Goal: Task Accomplishment & Management: Complete application form

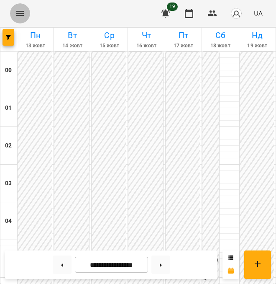
click at [22, 15] on icon "Menu" at bounding box center [20, 13] width 8 height 5
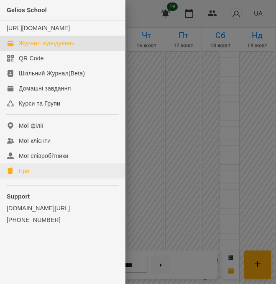
click at [44, 178] on link "Ігри" at bounding box center [62, 170] width 125 height 15
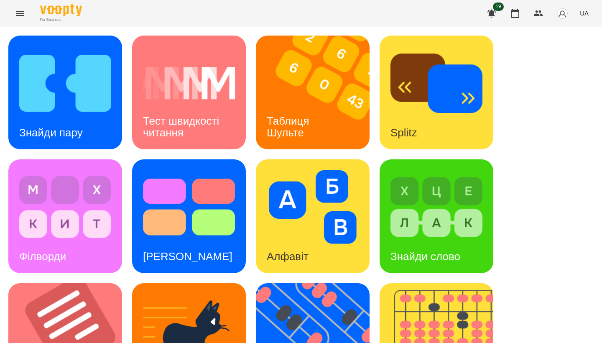
scroll to position [310, 0]
drag, startPoint x: 365, startPoint y: 211, endPoint x: 5, endPoint y: 123, distance: 371.1
click at [5, 123] on div "Знайди пару Тест швидкості читання Таблиця [PERSON_NAME] Splitz Філворди Тест С…" at bounding box center [301, 340] width 602 height 626
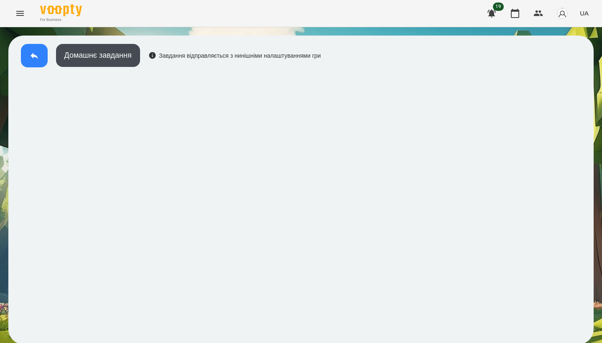
click at [36, 46] on button at bounding box center [34, 55] width 27 height 23
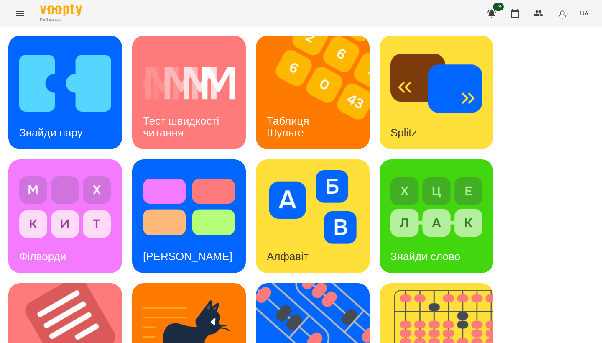
scroll to position [310, 0]
click at [96, 283] on img at bounding box center [70, 340] width 124 height 114
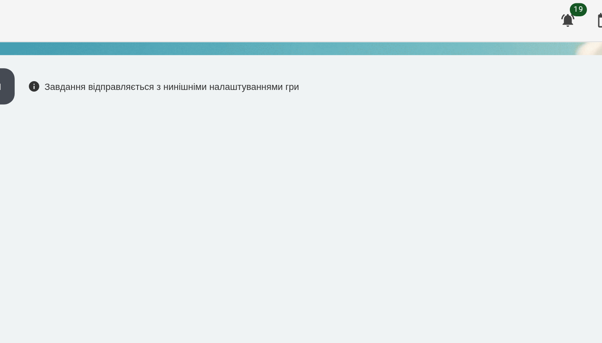
click at [175, 51] on div "Домашнє завдання Завдання відправляється з нинішніми налаштуваннями гри" at bounding box center [301, 190] width 586 height 309
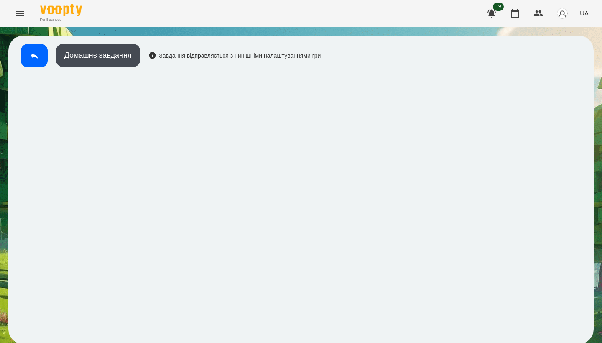
scroll to position [1, 0]
click at [39, 63] on button at bounding box center [34, 55] width 27 height 23
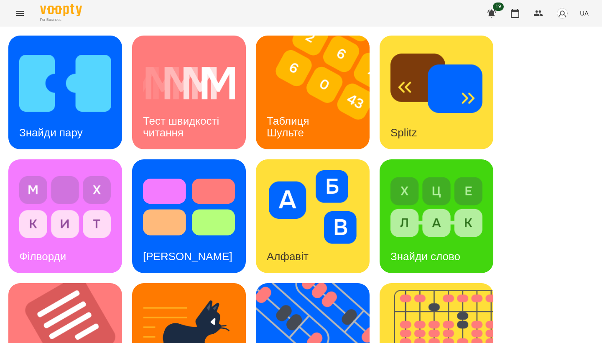
click at [70, 226] on img at bounding box center [65, 207] width 92 height 74
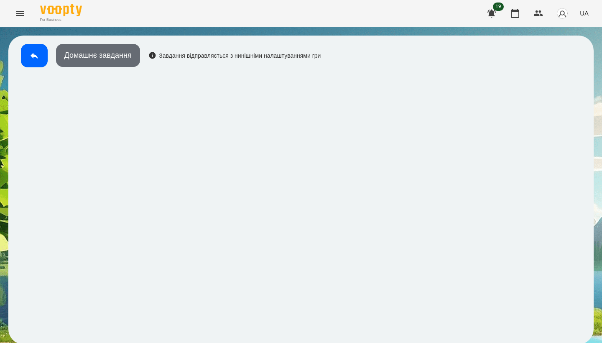
click at [127, 58] on button "Домашнє завдання" at bounding box center [98, 55] width 84 height 23
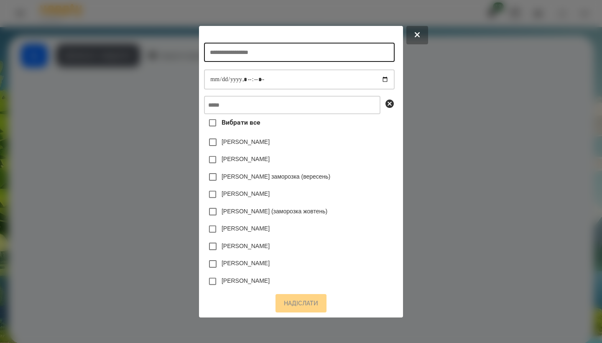
click at [175, 49] on input "text" at bounding box center [299, 52] width 190 height 19
type input "********"
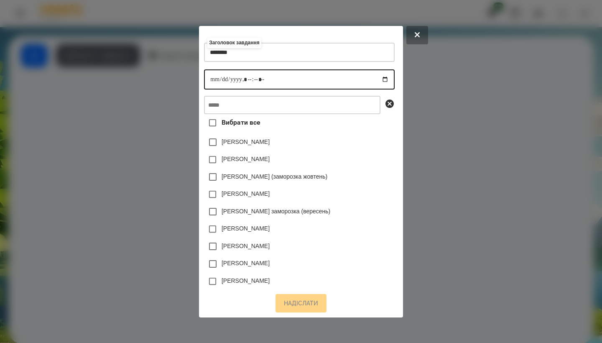
click at [175, 79] on input "datetime-local" at bounding box center [299, 79] width 190 height 20
click at [175, 76] on input "datetime-local" at bounding box center [299, 79] width 190 height 20
type input "**********"
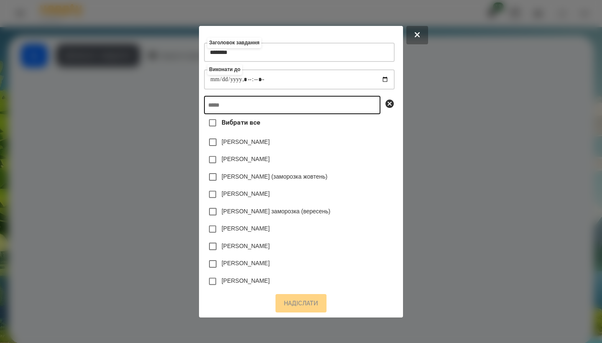
click at [175, 104] on input "text" at bounding box center [292, 105] width 177 height 18
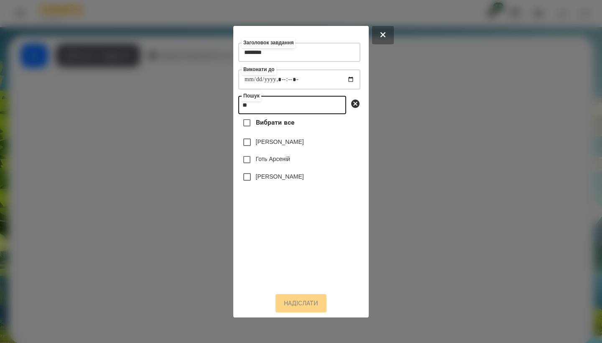
type input "*"
type input "****"
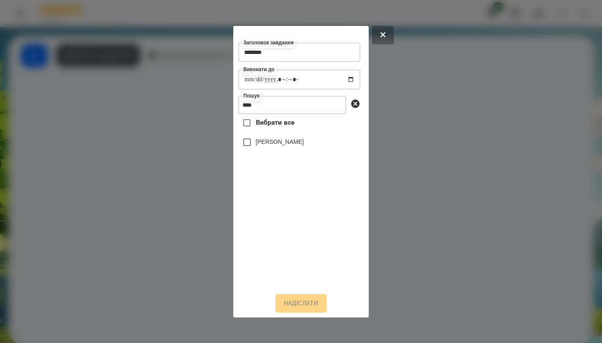
click at [175, 144] on div "[PERSON_NAME]" at bounding box center [299, 142] width 122 height 18
click at [175, 145] on label "[PERSON_NAME]" at bounding box center [280, 142] width 48 height 8
click at [175, 283] on button "Надіслати" at bounding box center [301, 303] width 51 height 18
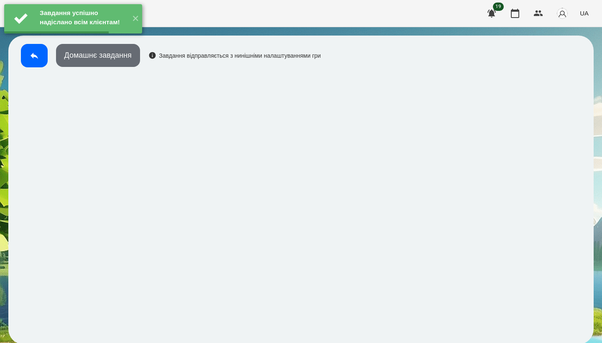
click at [112, 60] on button "Домашнє завдання" at bounding box center [98, 55] width 84 height 23
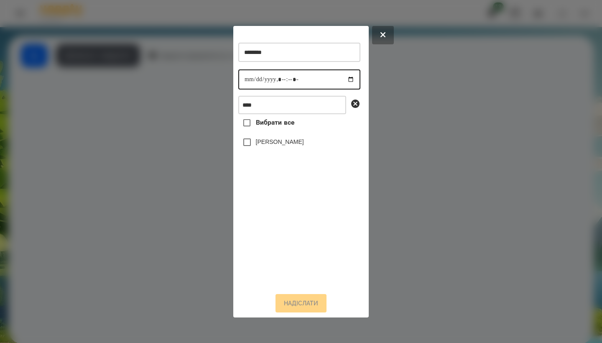
click at [175, 78] on input "datetime-local" at bounding box center [299, 79] width 122 height 20
type input "**********"
click at [175, 169] on div "Вибрати все [PERSON_NAME]" at bounding box center [299, 199] width 122 height 171
click at [175, 146] on label "[PERSON_NAME]" at bounding box center [280, 142] width 48 height 8
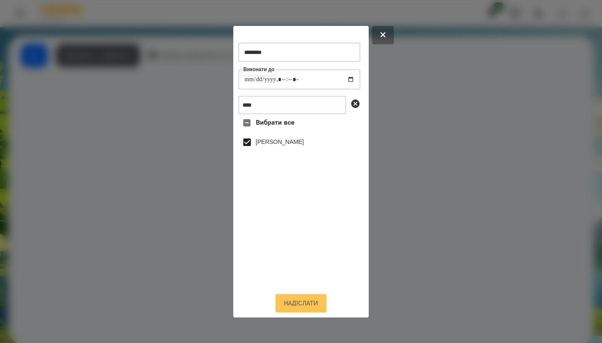
click at [175, 283] on button "Надіслати" at bounding box center [301, 303] width 51 height 18
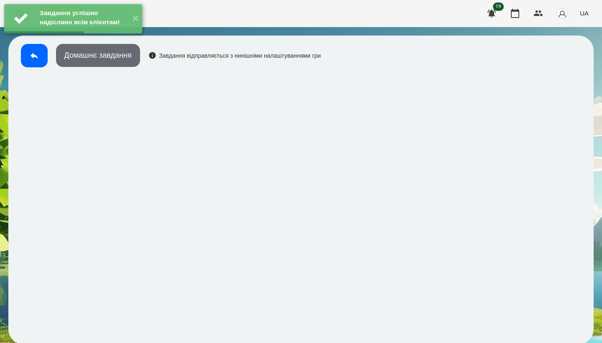
click at [111, 63] on button "Домашнє завдання" at bounding box center [98, 55] width 84 height 23
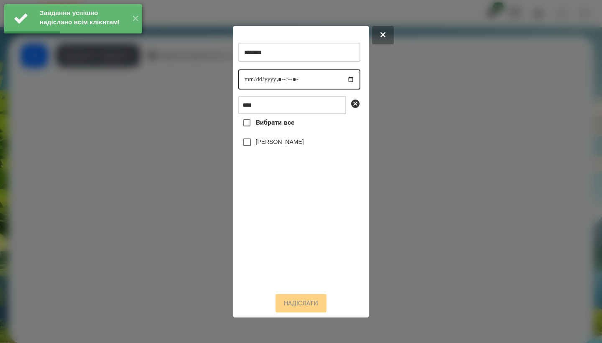
click at [175, 82] on input "datetime-local" at bounding box center [299, 79] width 122 height 20
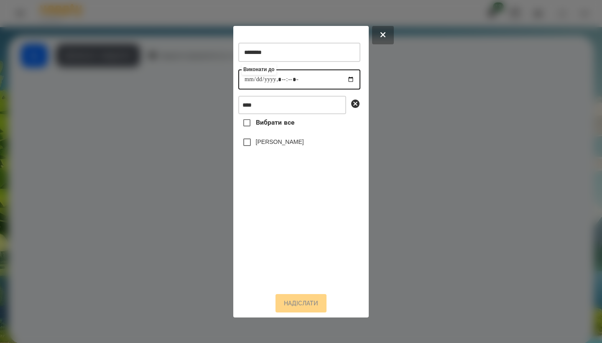
type input "**********"
click at [175, 170] on div "Вибрати все [PERSON_NAME]" at bounding box center [299, 199] width 122 height 171
click at [175, 141] on label "[PERSON_NAME]" at bounding box center [280, 142] width 48 height 8
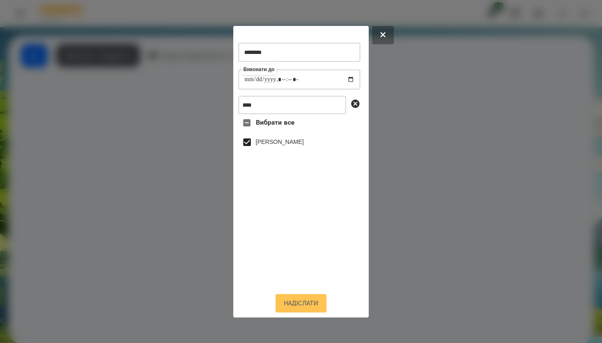
click at [175, 283] on button "Надіслати" at bounding box center [301, 303] width 51 height 18
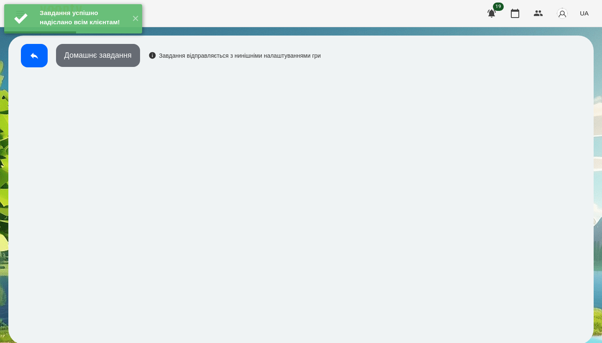
click at [136, 60] on button "Домашнє завдання" at bounding box center [98, 55] width 84 height 23
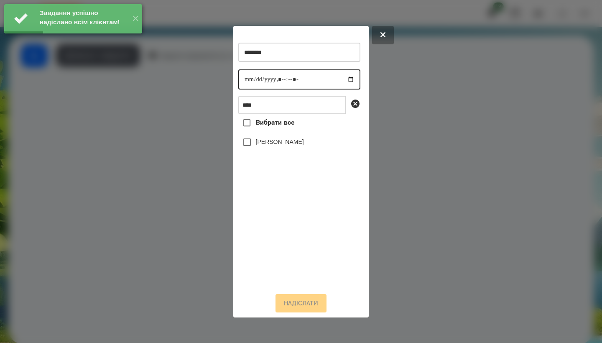
click at [175, 77] on input "datetime-local" at bounding box center [299, 79] width 122 height 20
type input "**********"
click at [175, 171] on div "Вибрати все [PERSON_NAME]" at bounding box center [299, 199] width 122 height 171
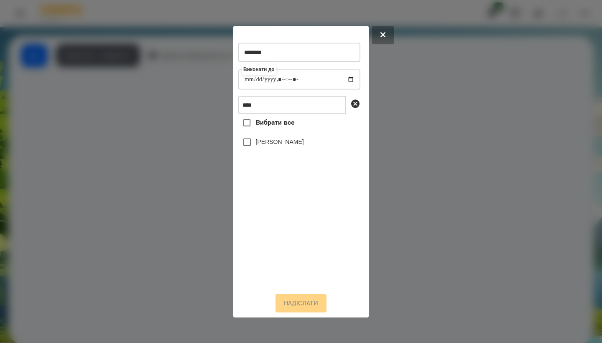
click at [175, 143] on label "[PERSON_NAME]" at bounding box center [280, 142] width 48 height 8
click at [175, 283] on button "Надіслати" at bounding box center [301, 303] width 51 height 18
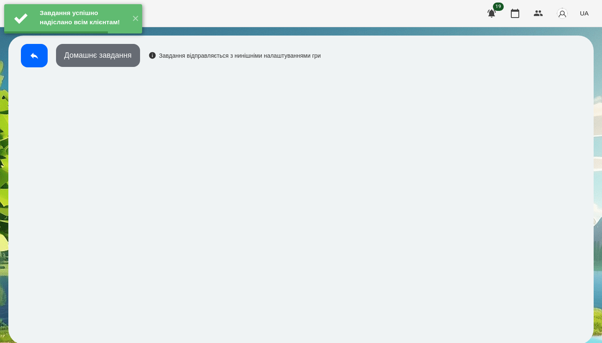
click at [124, 64] on button "Домашнє завдання" at bounding box center [98, 55] width 84 height 23
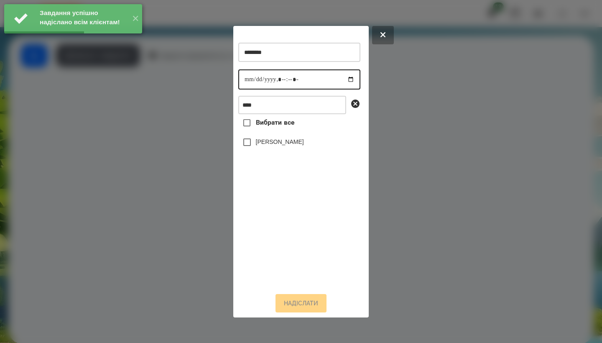
click at [175, 74] on input "datetime-local" at bounding box center [299, 79] width 122 height 20
type input "**********"
click at [175, 172] on div "Вибрати все [PERSON_NAME]" at bounding box center [299, 199] width 122 height 171
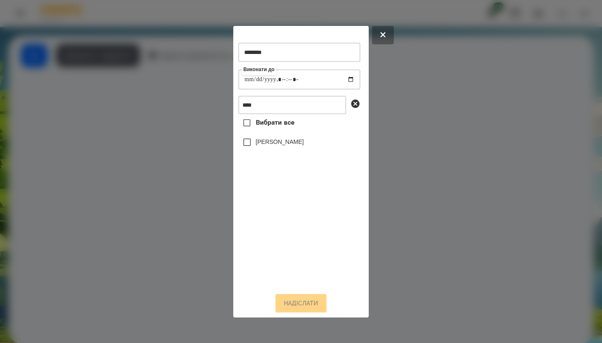
click at [175, 145] on label "[PERSON_NAME]" at bounding box center [280, 142] width 48 height 8
click at [175, 283] on button "Надіслати" at bounding box center [301, 303] width 51 height 18
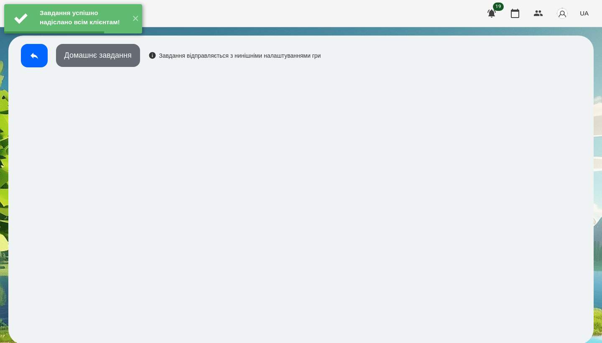
click at [102, 62] on button "Домашнє завдання" at bounding box center [98, 55] width 84 height 23
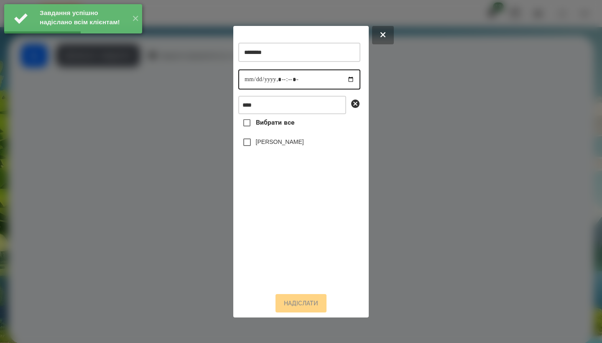
click at [175, 78] on input "datetime-local" at bounding box center [299, 79] width 122 height 20
type input "**********"
click at [175, 182] on div "Вибрати все [PERSON_NAME]" at bounding box center [299, 199] width 122 height 171
click at [175, 146] on label "[PERSON_NAME]" at bounding box center [280, 142] width 48 height 8
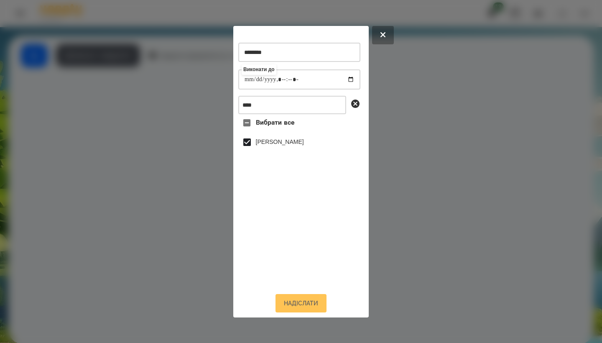
click at [175, 283] on button "Надіслати" at bounding box center [301, 303] width 51 height 18
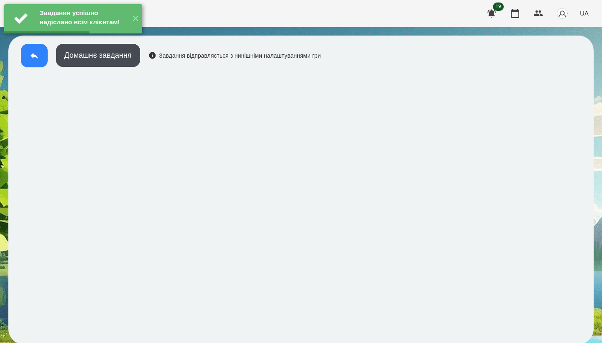
click at [44, 60] on button at bounding box center [34, 55] width 27 height 23
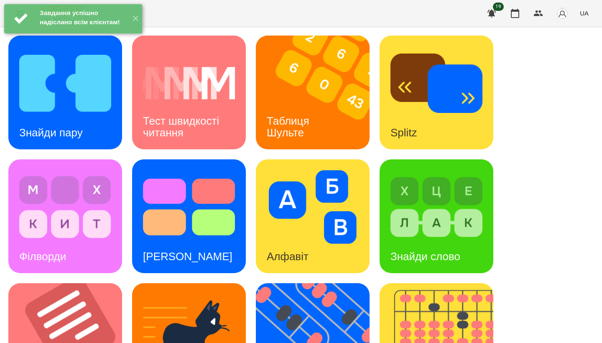
click at [175, 233] on img at bounding box center [437, 207] width 92 height 74
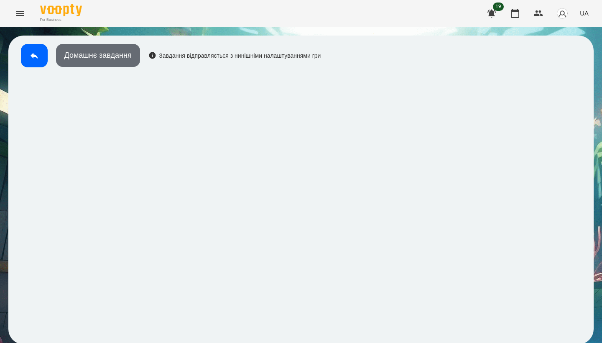
click at [126, 51] on button "Домашнє завдання" at bounding box center [98, 55] width 84 height 23
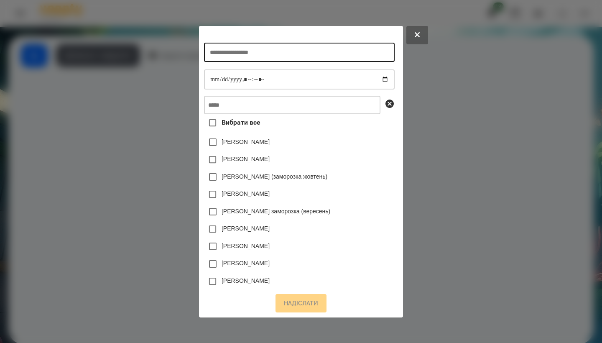
click at [175, 54] on input "text" at bounding box center [299, 52] width 190 height 19
click at [175, 53] on input "**********" at bounding box center [299, 52] width 190 height 19
type input "**********"
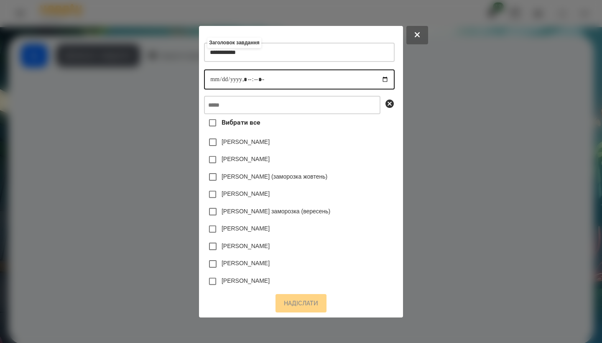
click at [175, 79] on input "datetime-local" at bounding box center [299, 79] width 190 height 20
click at [175, 75] on input "datetime-local" at bounding box center [299, 79] width 190 height 20
type input "**********"
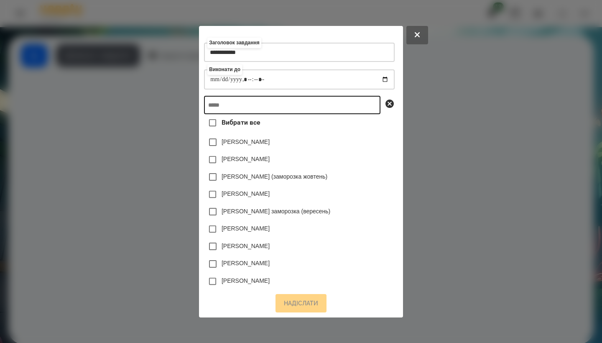
click at [175, 106] on input "text" at bounding box center [292, 105] width 177 height 18
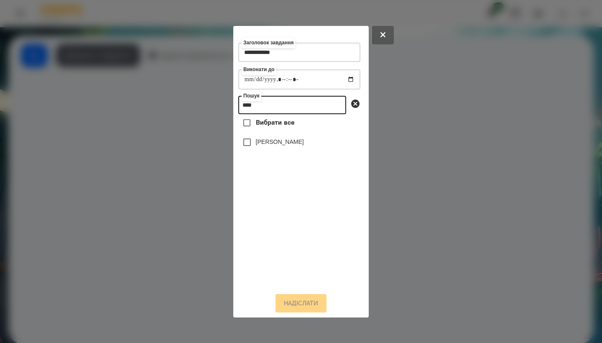
type input "****"
click at [175, 146] on label "[PERSON_NAME]" at bounding box center [280, 142] width 48 height 8
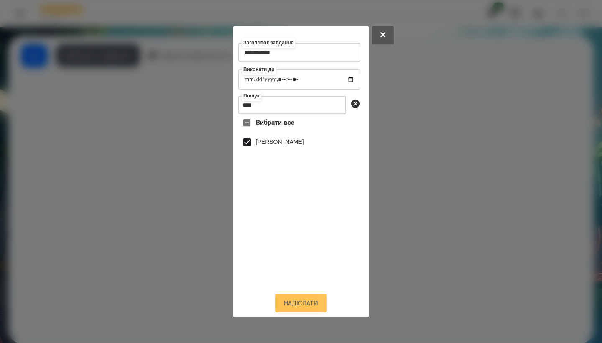
click at [175, 283] on button "Надіслати" at bounding box center [301, 303] width 51 height 18
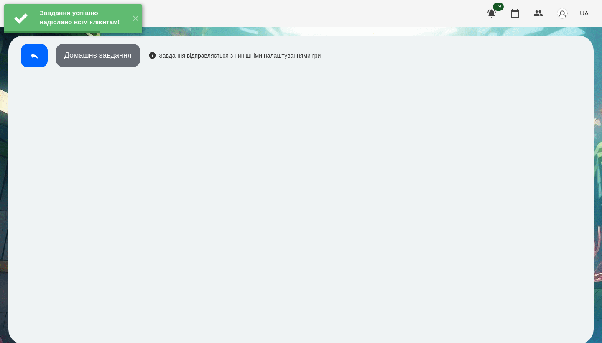
click at [100, 61] on button "Домашнє завдання" at bounding box center [98, 55] width 84 height 23
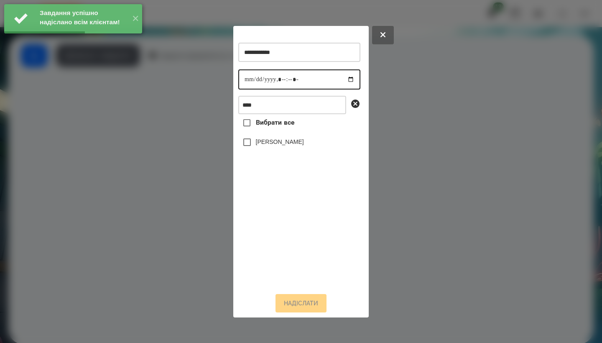
click at [175, 83] on input "datetime-local" at bounding box center [299, 79] width 122 height 20
type input "**********"
drag, startPoint x: 279, startPoint y: 185, endPoint x: 279, endPoint y: 174, distance: 11.3
click at [175, 185] on div "Вибрати все [PERSON_NAME]" at bounding box center [299, 199] width 122 height 171
click at [175, 145] on label "[PERSON_NAME]" at bounding box center [280, 142] width 48 height 8
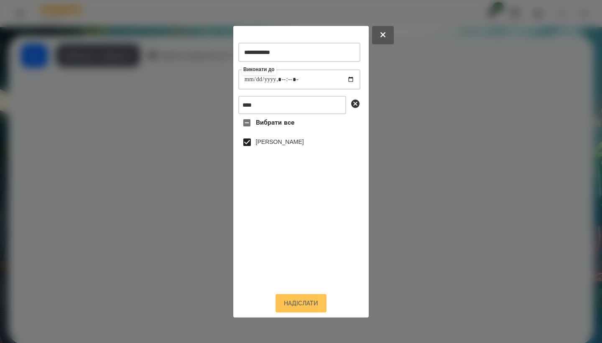
click at [175, 283] on button "Надіслати" at bounding box center [301, 303] width 51 height 18
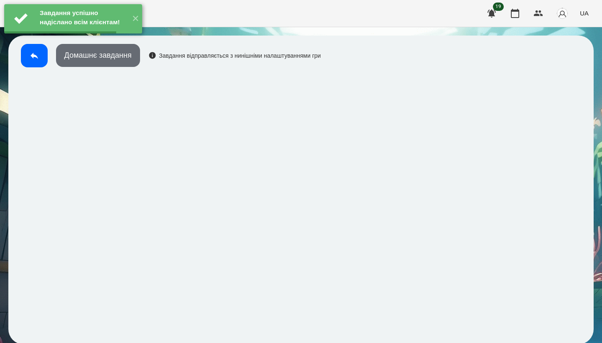
click at [113, 58] on button "Домашнє завдання" at bounding box center [98, 55] width 84 height 23
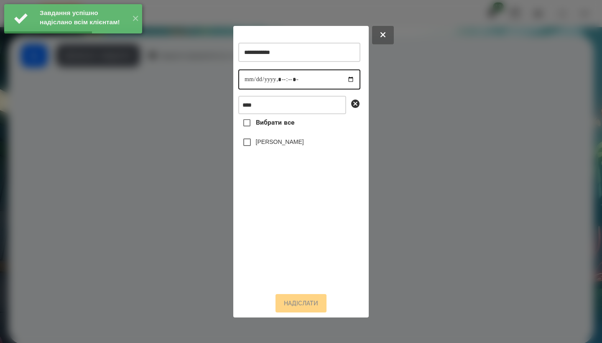
click at [175, 80] on input "datetime-local" at bounding box center [299, 79] width 122 height 20
type input "**********"
click at [175, 179] on div "Вибрати все [PERSON_NAME]" at bounding box center [299, 199] width 122 height 171
click at [175, 143] on label "[PERSON_NAME]" at bounding box center [280, 142] width 48 height 8
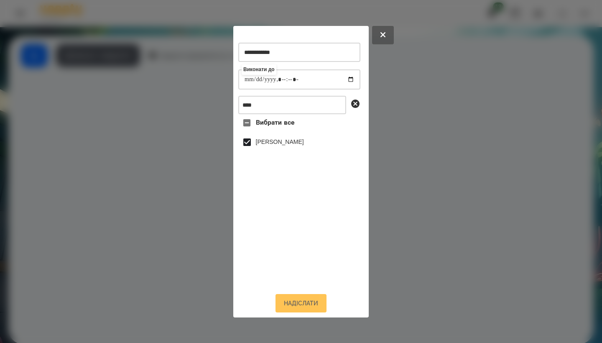
click at [175, 283] on button "Надіслати" at bounding box center [301, 303] width 51 height 18
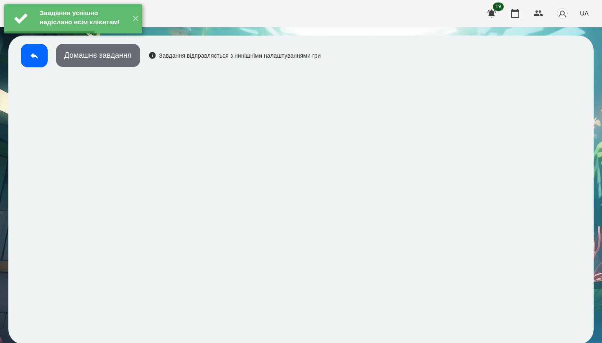
click at [122, 66] on button "Домашнє завдання" at bounding box center [98, 55] width 84 height 23
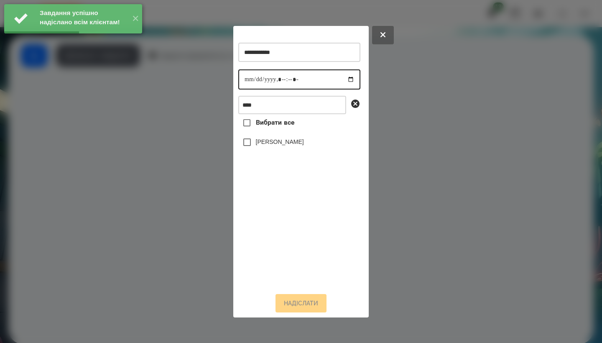
click at [175, 75] on input "datetime-local" at bounding box center [299, 79] width 122 height 20
type input "**********"
click at [175, 182] on div "Вибрати все [PERSON_NAME]" at bounding box center [299, 199] width 122 height 171
click at [175, 146] on label "[PERSON_NAME]" at bounding box center [280, 142] width 48 height 8
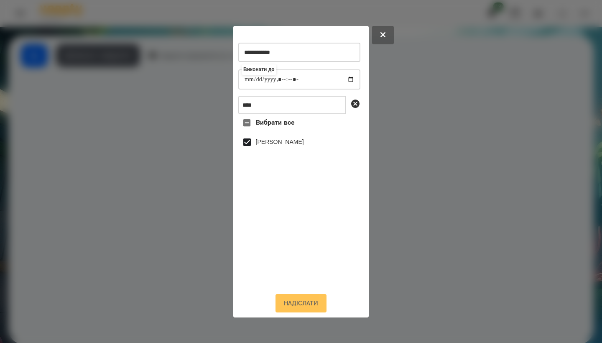
click at [175, 283] on button "Надіслати" at bounding box center [301, 303] width 51 height 18
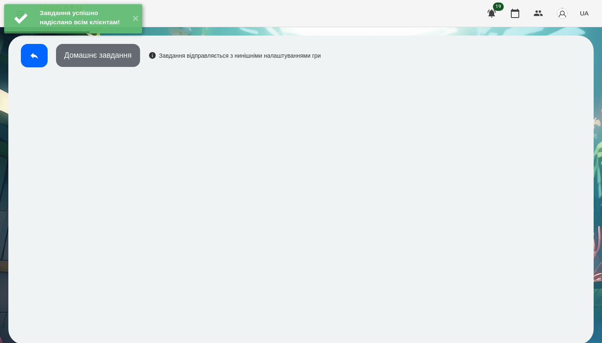
click at [111, 64] on button "Домашнє завдання" at bounding box center [98, 55] width 84 height 23
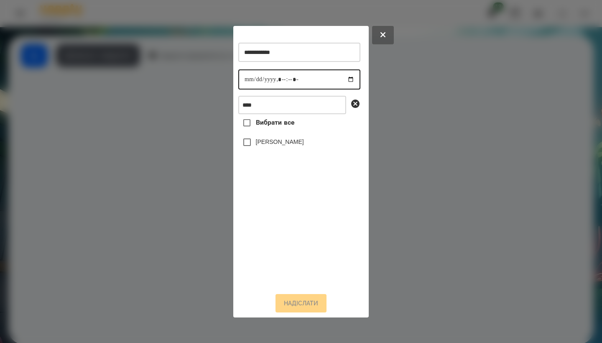
click at [175, 78] on input "datetime-local" at bounding box center [299, 79] width 122 height 20
type input "**********"
click at [175, 156] on div "Вибрати все [PERSON_NAME]" at bounding box center [299, 199] width 122 height 171
click at [175, 144] on label "[PERSON_NAME]" at bounding box center [280, 142] width 48 height 8
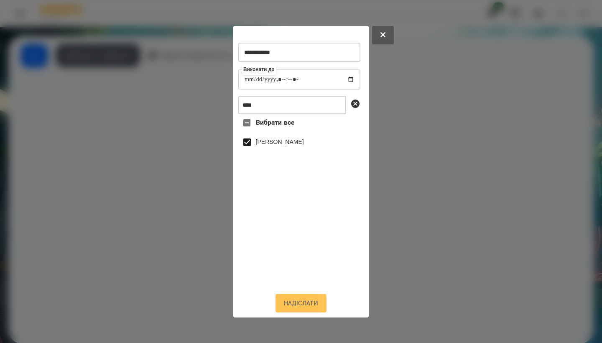
click at [175, 283] on button "Надіслати" at bounding box center [301, 303] width 51 height 18
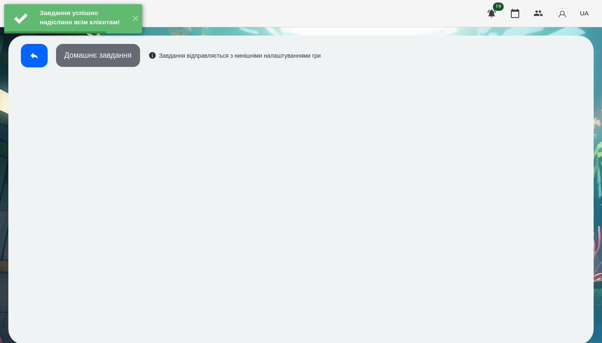
click at [90, 61] on button "Домашнє завдання" at bounding box center [98, 55] width 84 height 23
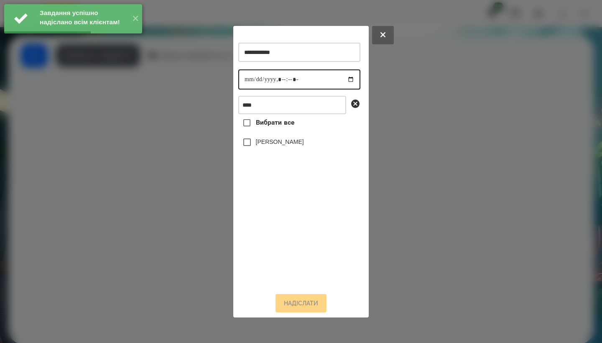
click at [175, 82] on input "datetime-local" at bounding box center [299, 79] width 122 height 20
type input "**********"
click at [175, 163] on div "Вибрати все [PERSON_NAME]" at bounding box center [299, 199] width 122 height 171
click at [175, 150] on div "[PERSON_NAME]" at bounding box center [299, 142] width 122 height 18
click at [175, 141] on label "[PERSON_NAME]" at bounding box center [280, 142] width 48 height 8
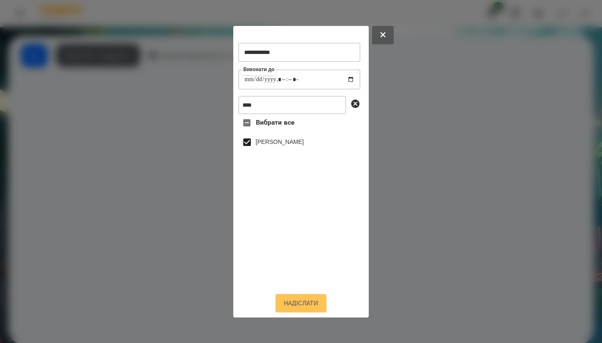
click at [175, 283] on button "Надіслати" at bounding box center [301, 303] width 51 height 18
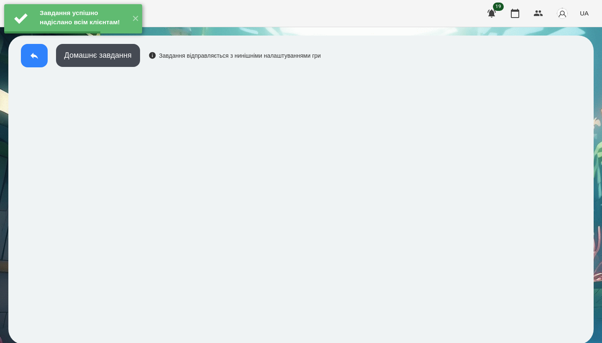
click at [40, 56] on button at bounding box center [34, 55] width 27 height 23
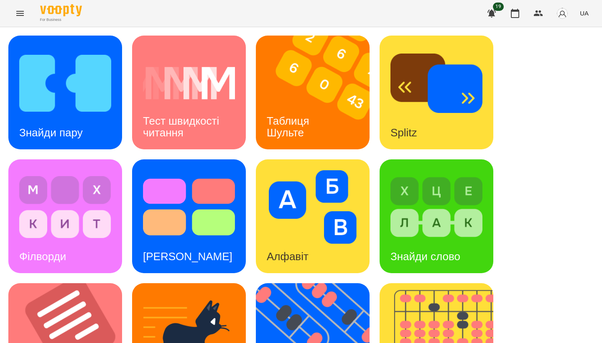
scroll to position [169, 0]
click at [90, 283] on img at bounding box center [70, 340] width 124 height 114
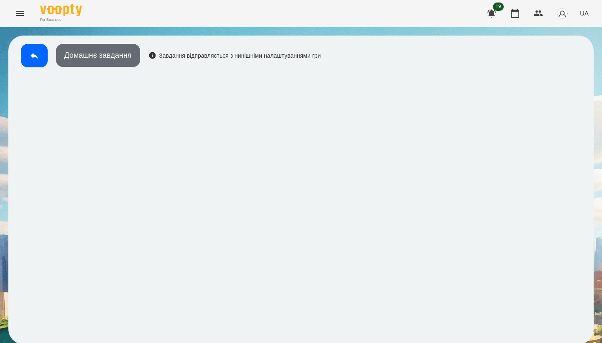
click at [105, 49] on button "Домашнє завдання" at bounding box center [98, 55] width 84 height 23
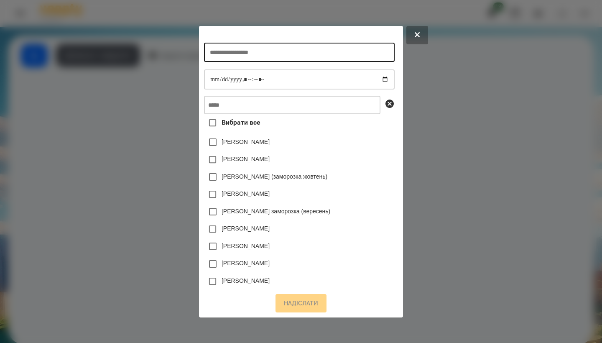
click at [175, 57] on input "text" at bounding box center [299, 52] width 190 height 19
type input "**********"
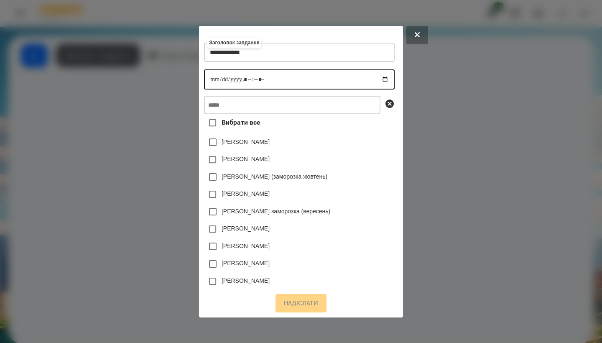
click at [175, 77] on input "datetime-local" at bounding box center [299, 79] width 190 height 20
click at [175, 78] on input "datetime-local" at bounding box center [299, 79] width 190 height 20
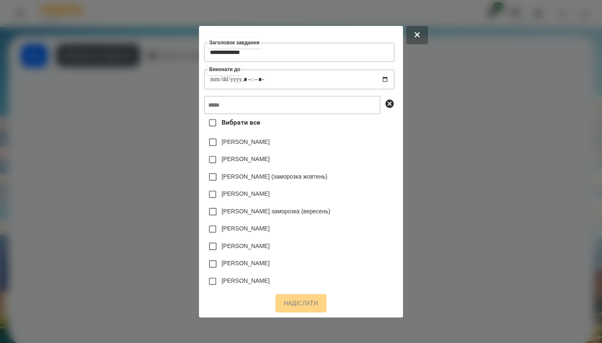
type input "**********"
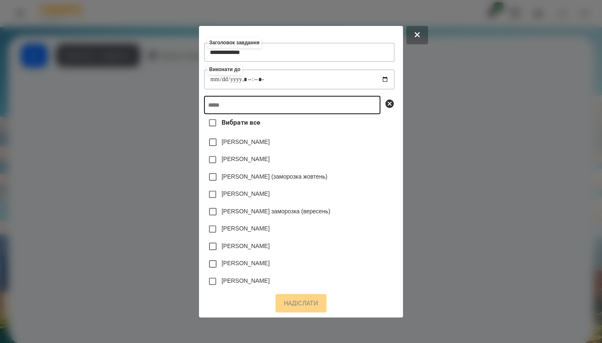
click at [175, 114] on input "text" at bounding box center [292, 105] width 177 height 18
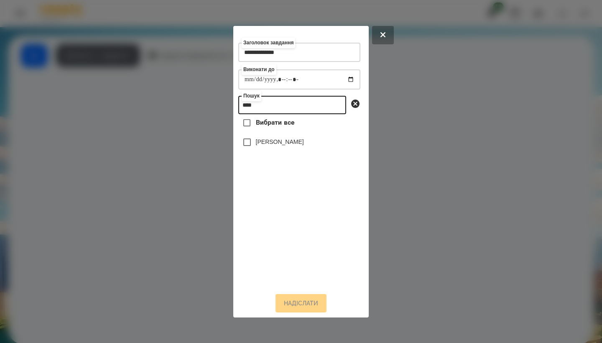
type input "****"
click at [175, 142] on label "[PERSON_NAME]" at bounding box center [280, 142] width 48 height 8
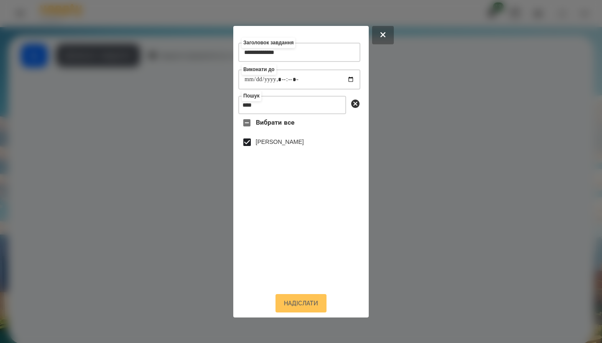
click at [175, 283] on button "Надіслати" at bounding box center [301, 303] width 51 height 18
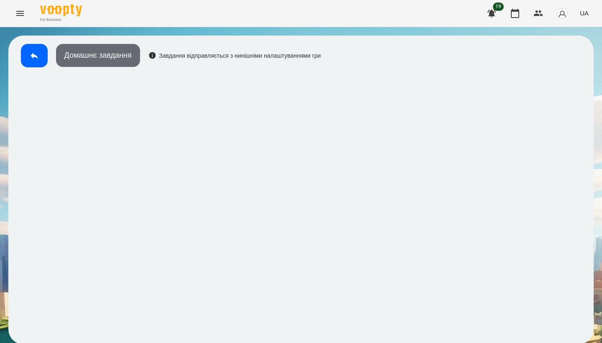
click at [121, 64] on button "Домашнє завдання" at bounding box center [98, 55] width 84 height 23
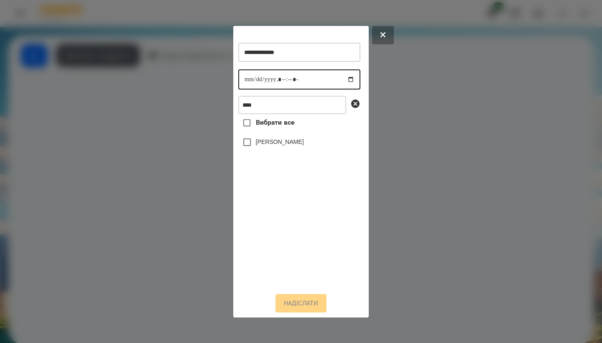
click at [175, 78] on input "datetime-local" at bounding box center [299, 79] width 122 height 20
type input "**********"
click at [175, 183] on div "Вибрати все [PERSON_NAME]" at bounding box center [299, 199] width 122 height 171
click at [175, 146] on label "[PERSON_NAME]" at bounding box center [280, 142] width 48 height 8
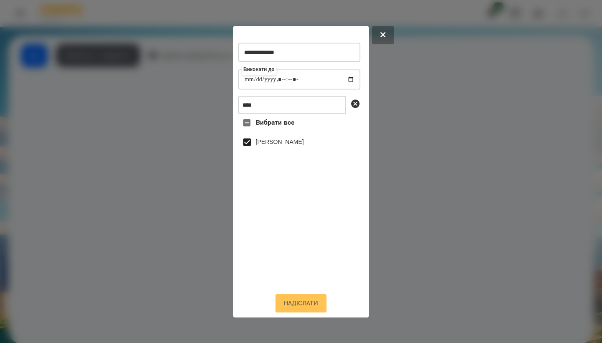
click at [175, 283] on button "Надіслати" at bounding box center [301, 303] width 51 height 18
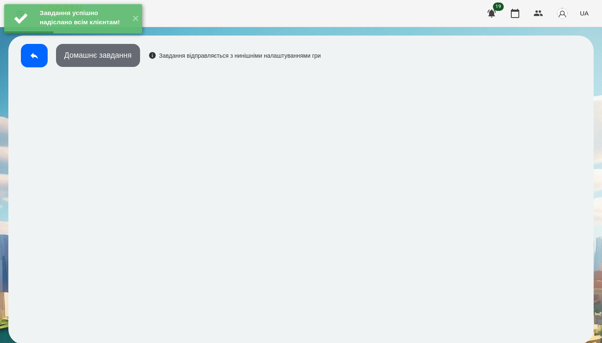
click at [112, 61] on button "Домашнє завдання" at bounding box center [98, 55] width 84 height 23
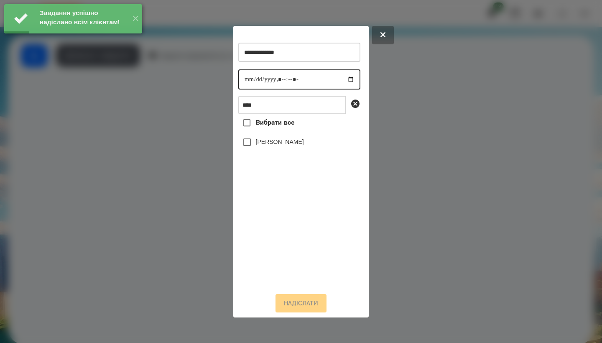
click at [175, 78] on input "datetime-local" at bounding box center [299, 79] width 122 height 20
type input "**********"
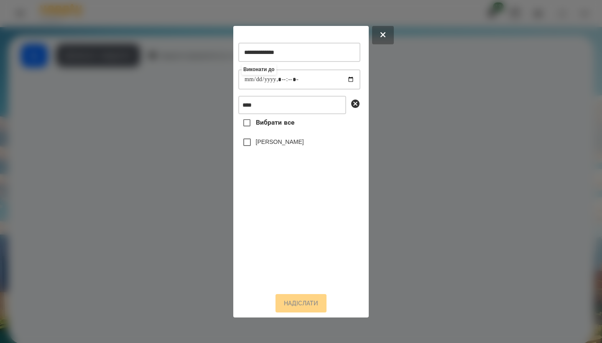
click at [175, 164] on div "Вибрати все [PERSON_NAME]" at bounding box center [299, 199] width 122 height 171
click at [175, 146] on label "[PERSON_NAME]" at bounding box center [280, 142] width 48 height 8
click at [175, 283] on button "Надіслати" at bounding box center [301, 303] width 51 height 18
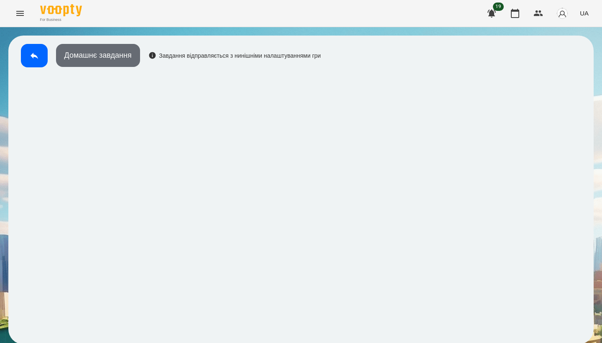
click at [121, 60] on button "Домашнє завдання" at bounding box center [98, 55] width 84 height 23
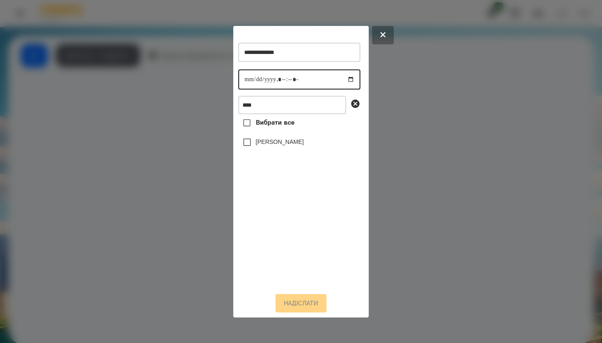
click at [175, 83] on input "datetime-local" at bounding box center [299, 79] width 122 height 20
type input "**********"
click at [175, 163] on div "Вибрати все [PERSON_NAME]" at bounding box center [299, 199] width 122 height 171
click at [175, 146] on label "[PERSON_NAME]" at bounding box center [280, 142] width 48 height 8
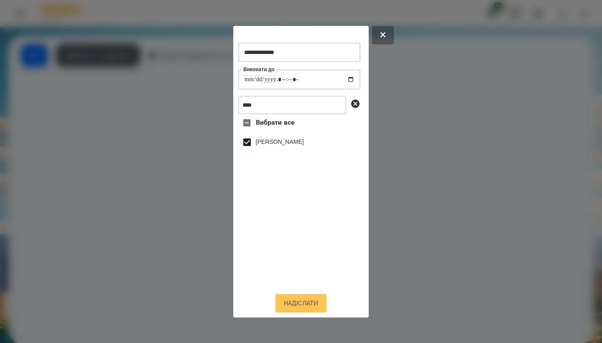
click at [175, 283] on button "Надіслати" at bounding box center [301, 303] width 51 height 18
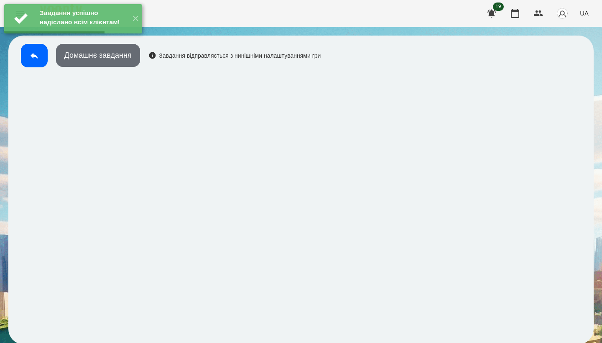
click at [113, 60] on button "Домашнє завдання" at bounding box center [98, 55] width 84 height 23
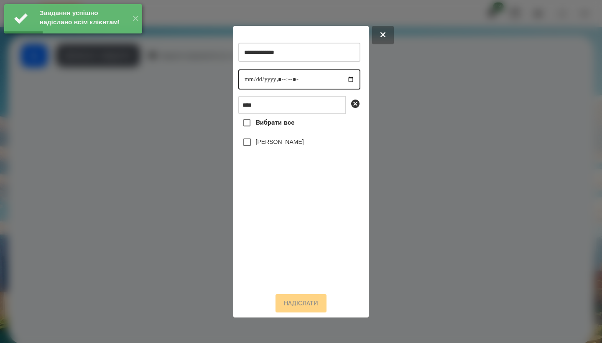
click at [175, 82] on input "datetime-local" at bounding box center [299, 79] width 122 height 20
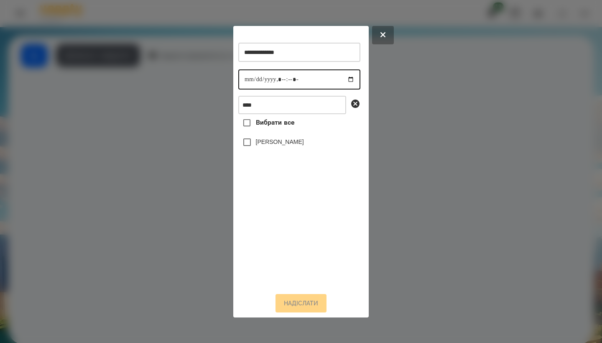
type input "**********"
drag, startPoint x: 290, startPoint y: 186, endPoint x: 290, endPoint y: 173, distance: 13.0
click at [175, 186] on div "Вибрати все [PERSON_NAME]" at bounding box center [299, 199] width 122 height 171
click at [175, 146] on label "[PERSON_NAME]" at bounding box center [280, 142] width 48 height 8
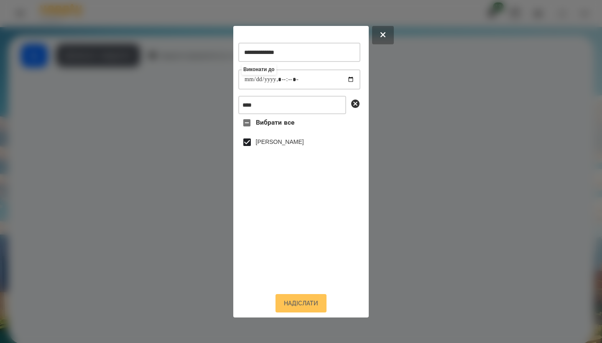
click at [175, 283] on button "Надіслати" at bounding box center [301, 303] width 51 height 18
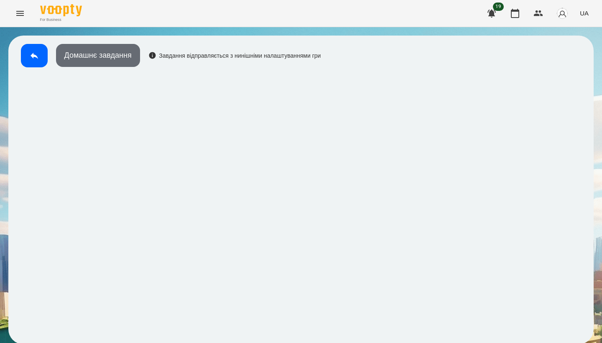
click at [126, 54] on button "Домашнє завдання" at bounding box center [98, 55] width 84 height 23
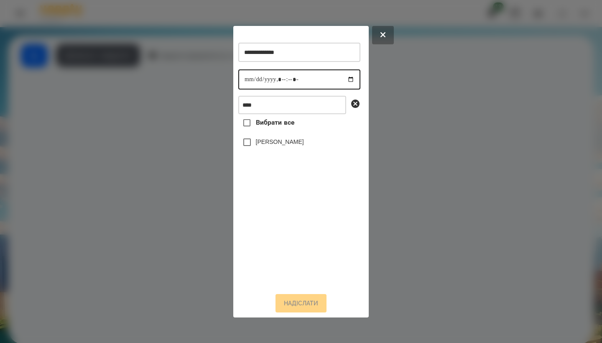
click at [175, 77] on input "datetime-local" at bounding box center [299, 79] width 122 height 20
type input "**********"
click at [175, 175] on div "Вибрати все [PERSON_NAME]" at bounding box center [299, 199] width 122 height 171
click at [175, 146] on label "[PERSON_NAME]" at bounding box center [280, 142] width 48 height 8
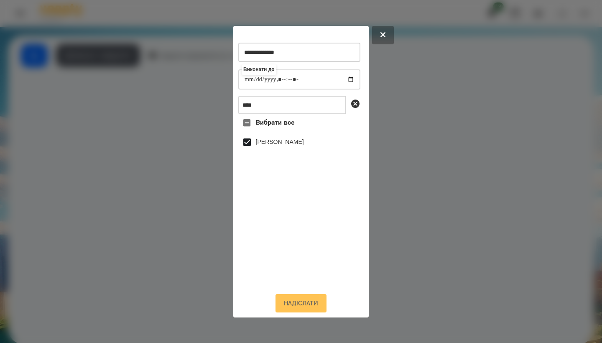
click at [175, 283] on button "Надіслати" at bounding box center [301, 303] width 51 height 18
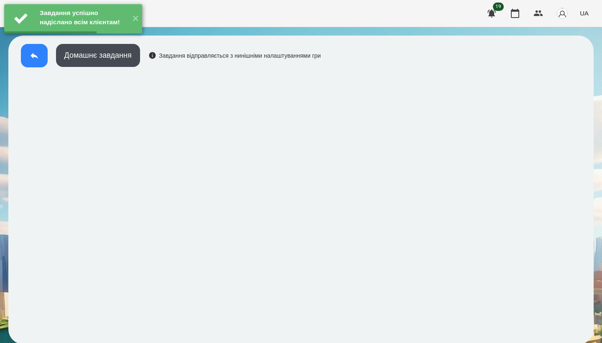
click at [32, 58] on icon at bounding box center [34, 56] width 10 height 10
